Goal: Transaction & Acquisition: Purchase product/service

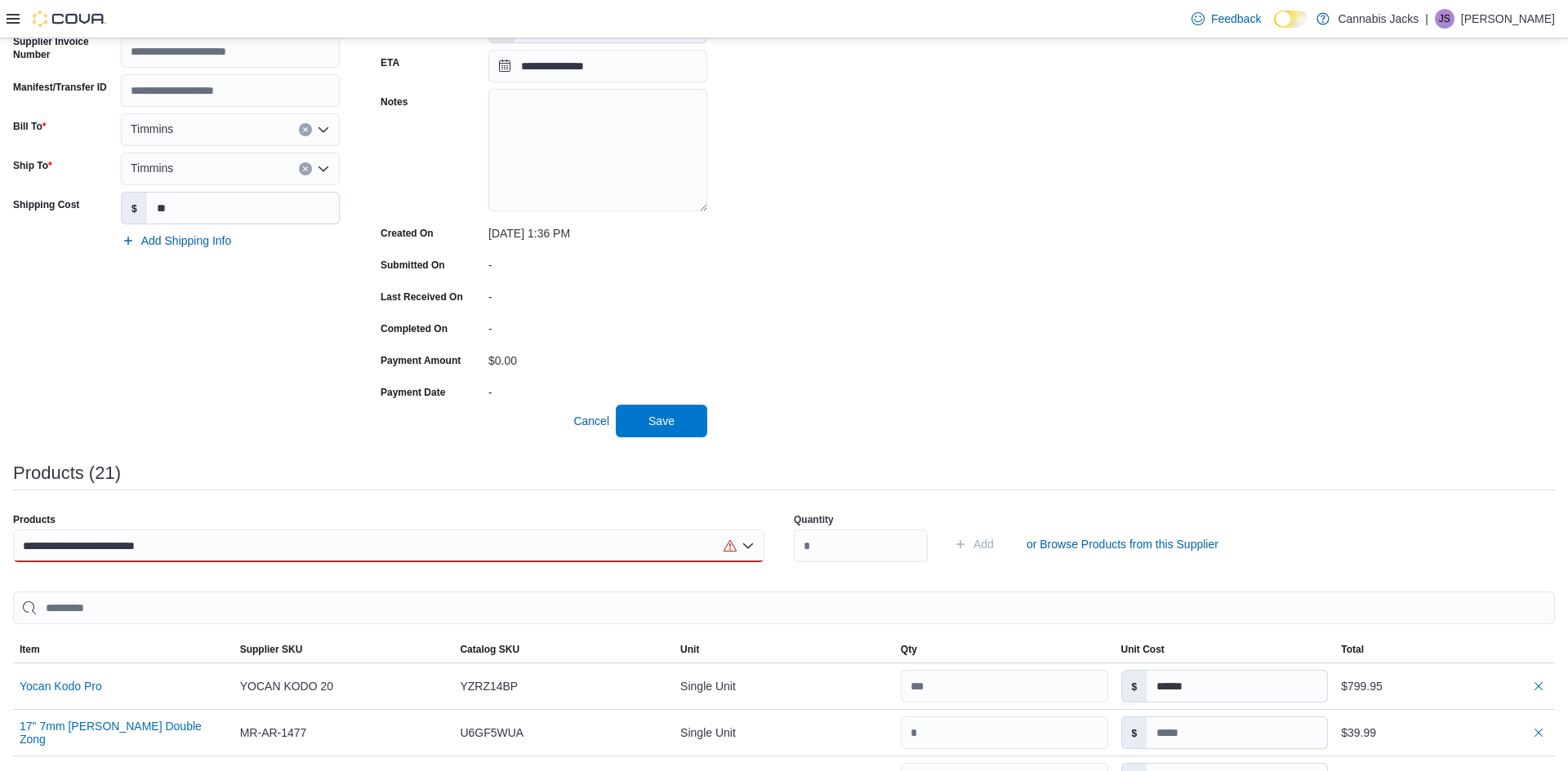
scroll to position [225, 0]
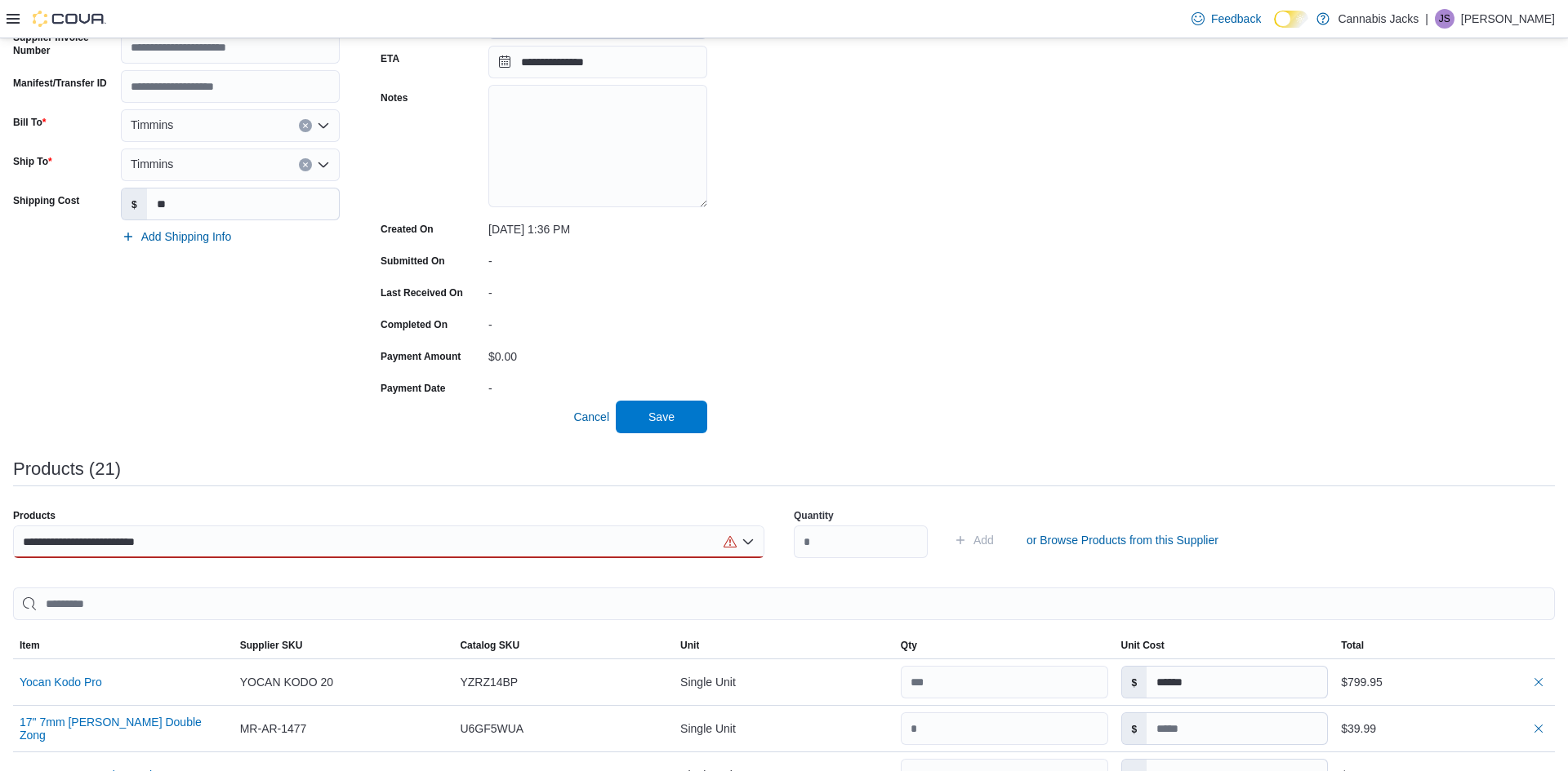
click at [298, 549] on div "**********" at bounding box center [388, 541] width 751 height 32
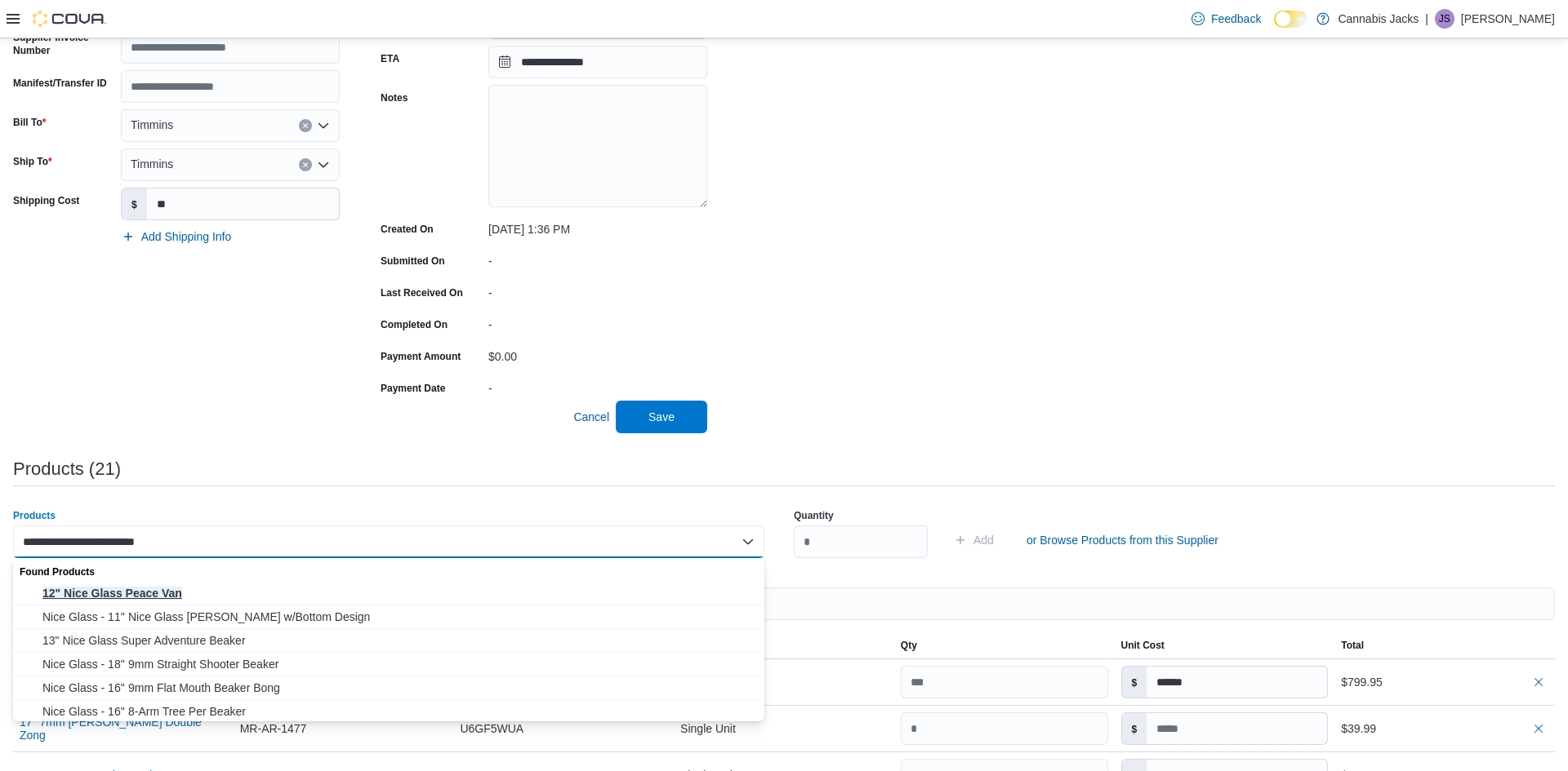
click at [221, 587] on span "12" Nice Glass Peace Van" at bounding box center [398, 593] width 712 height 17
